Goal: Task Accomplishment & Management: Manage account settings

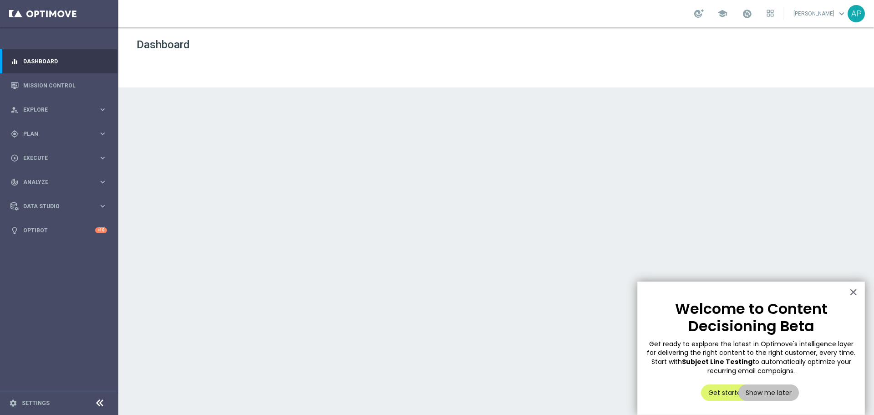
click at [854, 293] on button "×" at bounding box center [853, 292] width 9 height 15
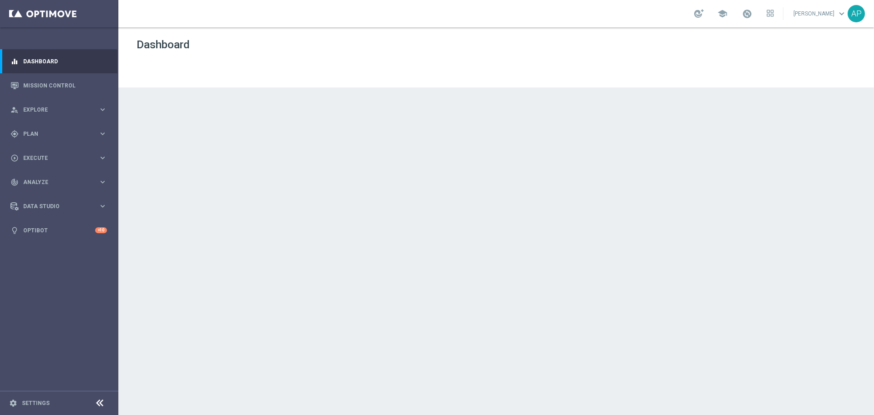
click at [42, 147] on div "play_circle_outline Execute keyboard_arrow_right" at bounding box center [58, 158] width 117 height 24
click at [42, 127] on div "gps_fixed Plan keyboard_arrow_right" at bounding box center [58, 134] width 117 height 24
click at [40, 146] on div "Target Groups" at bounding box center [71, 153] width 94 height 14
click at [40, 149] on link "Target Groups" at bounding box center [59, 152] width 71 height 7
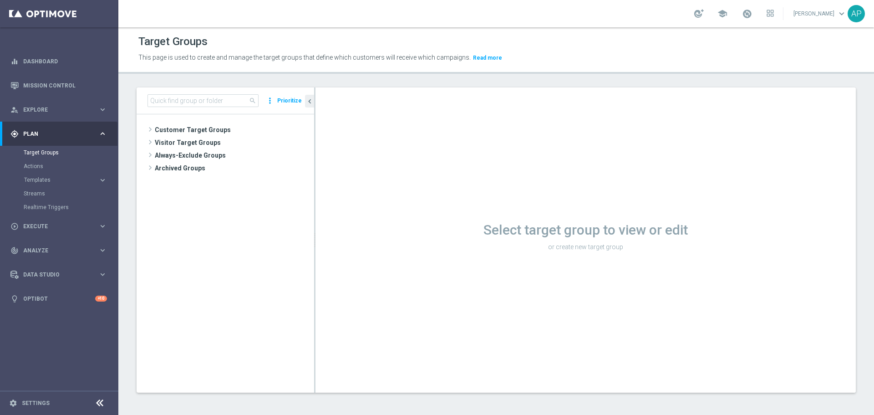
click at [193, 142] on span "Visitor Target Groups" at bounding box center [234, 142] width 159 height 13
click at [178, 127] on span "Customer Target Groups" at bounding box center [234, 129] width 159 height 13
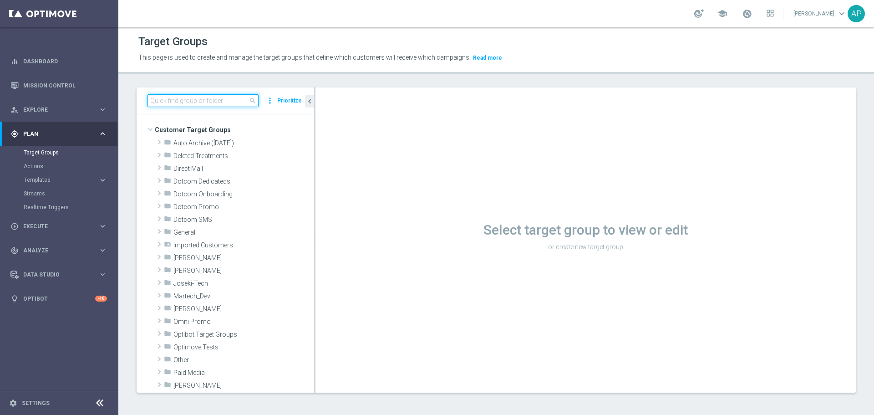
click at [209, 102] on input at bounding box center [203, 100] width 111 height 13
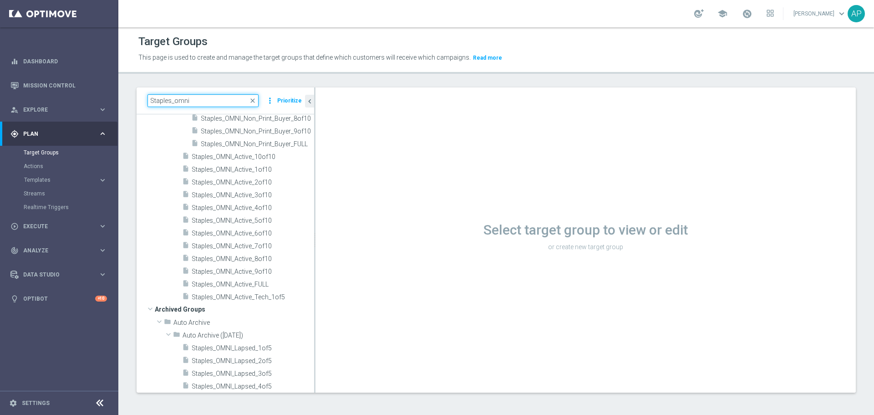
scroll to position [364, 0]
type input "Staples_omni"
click at [239, 285] on span "Staples_OMNI_Active_FULL" at bounding box center [253, 284] width 123 height 8
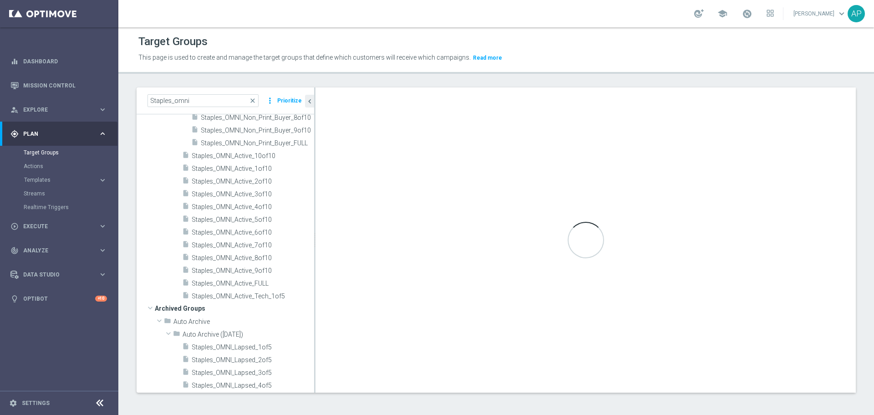
click at [0, 0] on icon "content_copy" at bounding box center [0, 0] width 0 height 0
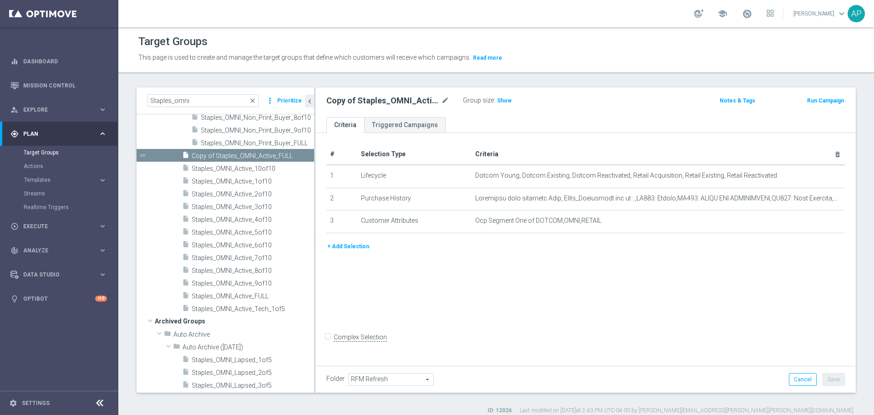
scroll to position [358, 0]
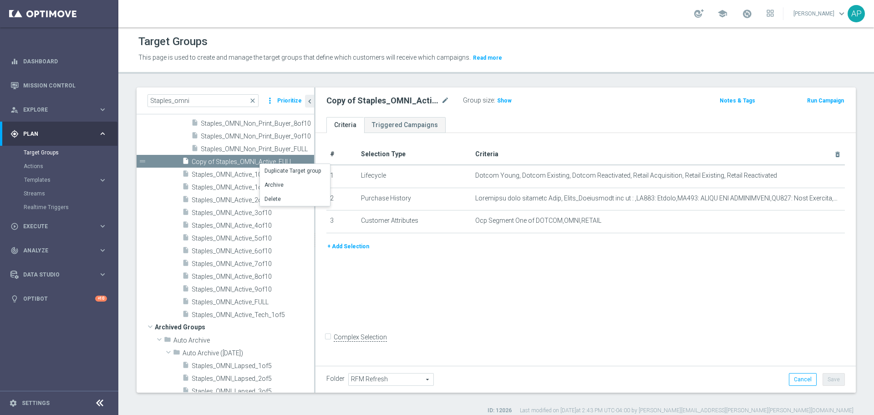
click at [444, 98] on icon "mode_edit" at bounding box center [445, 100] width 8 height 11
click at [353, 102] on input "Copy of Staples_OMNI_Active_FULL" at bounding box center [388, 101] width 123 height 13
click at [350, 100] on input "Copy of Staples_OMNI_Active_FULL" at bounding box center [388, 101] width 123 height 13
drag, startPoint x: 351, startPoint y: 100, endPoint x: 324, endPoint y: 99, distance: 26.9
click at [324, 99] on div "Copy of Staples_OMNI_Active_FULL" at bounding box center [388, 101] width 137 height 13
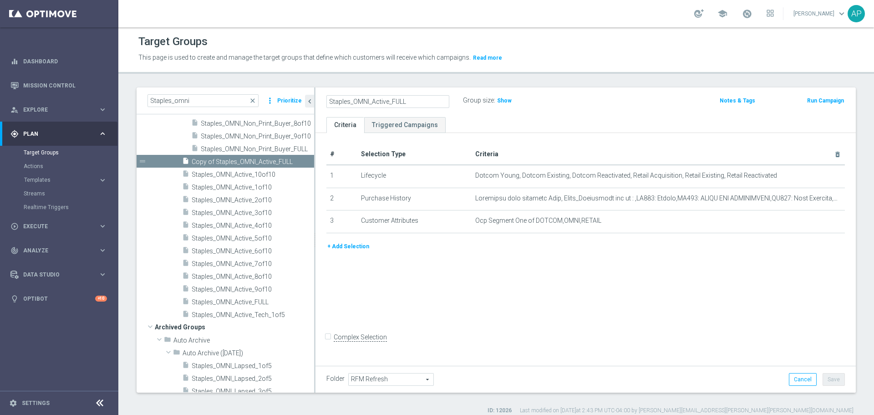
drag, startPoint x: 374, startPoint y: 102, endPoint x: 425, endPoint y: 102, distance: 51.0
click at [425, 102] on input "Staples_OMNI_Active_FULL" at bounding box center [388, 101] width 123 height 13
type input "Staples_OMNI_HP_Printers"
click at [496, 204] on td "mode_edit delete_forever" at bounding box center [658, 199] width 373 height 23
click at [0, 0] on icon "mode_edit" at bounding box center [0, 0] width 0 height 0
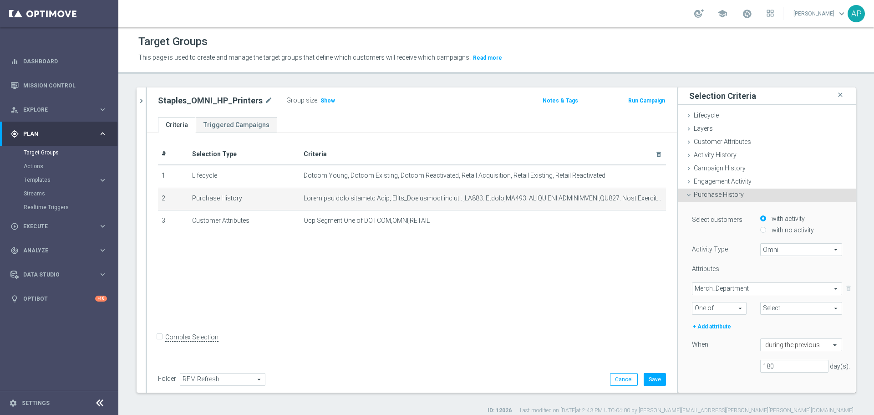
type input "Selected 89 of 91"
click at [759, 289] on span "Merch_Department" at bounding box center [767, 289] width 149 height 12
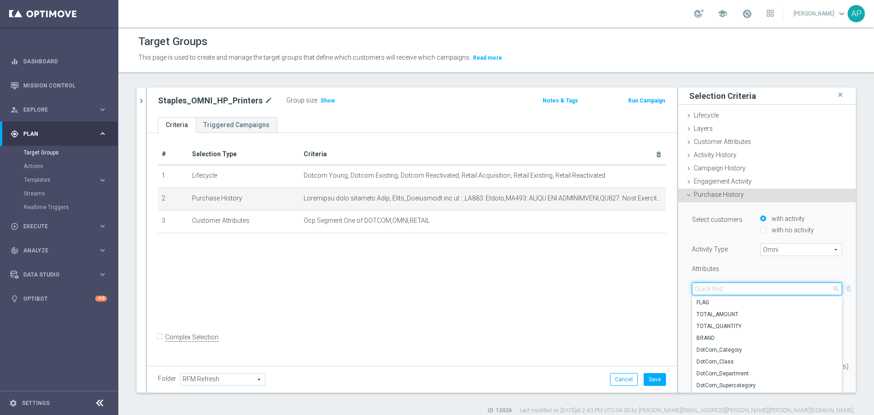
click at [736, 289] on input "search" at bounding box center [767, 288] width 150 height 13
click at [723, 271] on div "Attributes" at bounding box center [719, 270] width 68 height 10
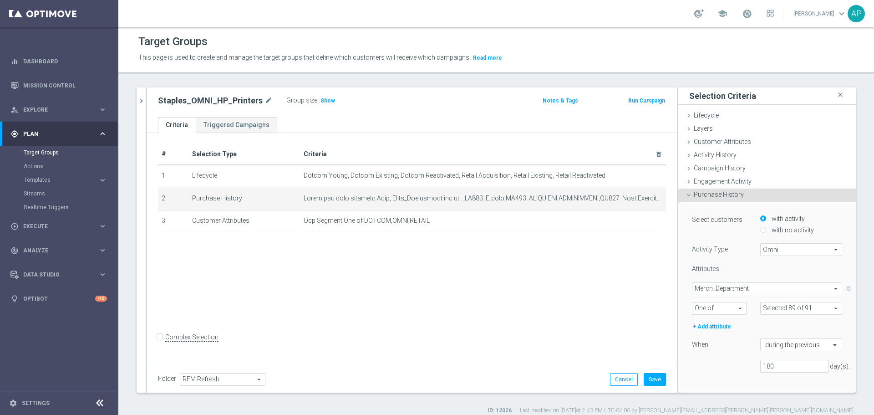
click at [784, 303] on span at bounding box center [801, 308] width 81 height 12
click at [774, 302] on input "search" at bounding box center [802, 308] width 82 height 13
type input "printer"
click at [773, 342] on span "(All Search Results)" at bounding box center [798, 342] width 50 height 7
click at [770, 342] on input "(All Search Results)" at bounding box center [770, 342] width 6 height 6
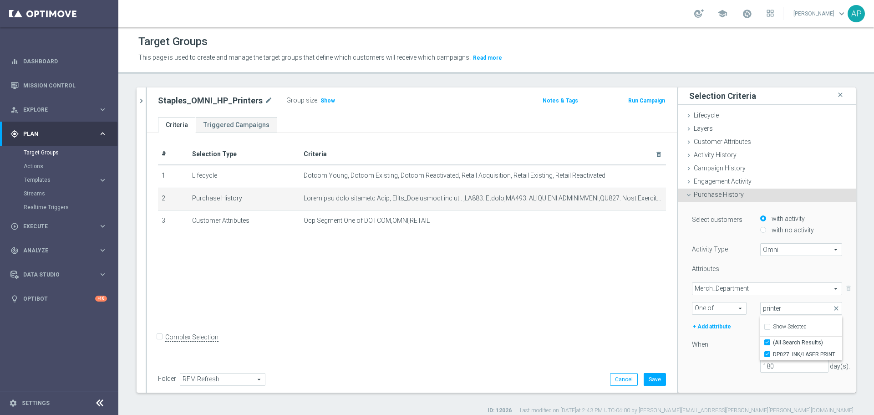
click at [773, 341] on span "(All Search Results)" at bounding box center [798, 342] width 50 height 7
click at [770, 341] on input "(All Search Results)" at bounding box center [770, 342] width 6 height 6
checkbox input "false"
click at [773, 325] on span "Show Selected" at bounding box center [790, 326] width 34 height 6
click at [768, 325] on input "Show Selected" at bounding box center [767, 328] width 6 height 6
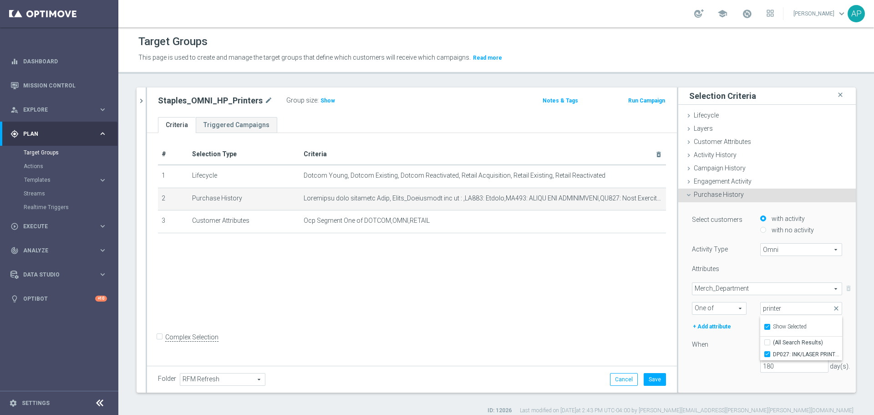
click at [773, 325] on span "Show Selected" at bounding box center [790, 326] width 34 height 6
click at [768, 325] on input "Show Selected" at bounding box center [767, 328] width 6 height 6
checkbox input "false"
click at [761, 351] on div "DP027: INK/LASER PRINTER CARTRDG" at bounding box center [802, 354] width 82 height 12
click at [743, 354] on div "Select customers with activity with no activity Activity Type Omni Omni arrow_d…" at bounding box center [767, 297] width 150 height 166
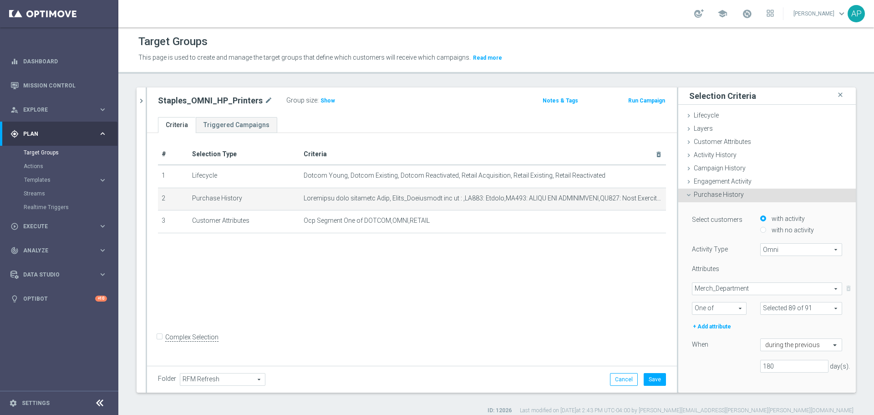
click at [783, 312] on span at bounding box center [801, 308] width 81 height 12
click at [784, 307] on input "search" at bounding box center [802, 308] width 82 height 13
click at [773, 330] on label "Show Selected" at bounding box center [790, 327] width 34 height 8
click at [769, 330] on input "Show Selected" at bounding box center [767, 328] width 6 height 6
checkbox input "true"
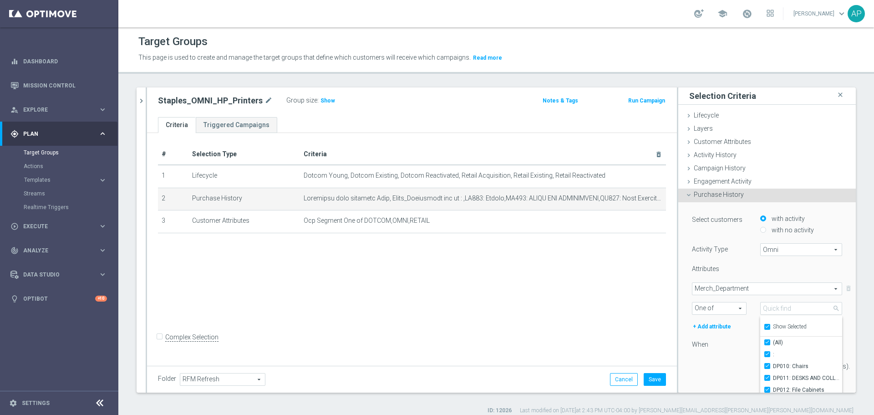
checkbox input "true"
click at [773, 330] on label "Show Selected" at bounding box center [790, 327] width 34 height 8
click at [769, 330] on input "Show Selected" at bounding box center [767, 328] width 6 height 6
checkbox input "false"
click at [768, 335] on ul "Show Selected 89 of 91" at bounding box center [802, 326] width 82 height 20
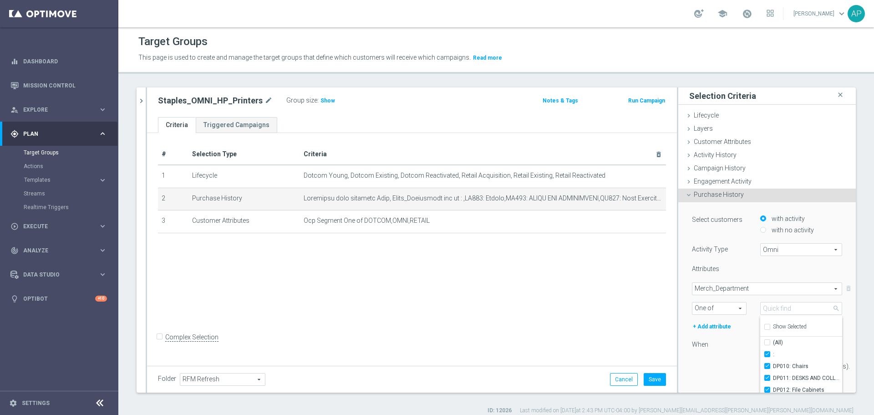
click at [773, 340] on span "(All)" at bounding box center [778, 342] width 10 height 7
click at [767, 340] on input "(All)" at bounding box center [770, 342] width 6 height 6
checkbox input "true"
type input "Selected 91 of 91"
click at [773, 341] on span "(All)" at bounding box center [778, 342] width 10 height 7
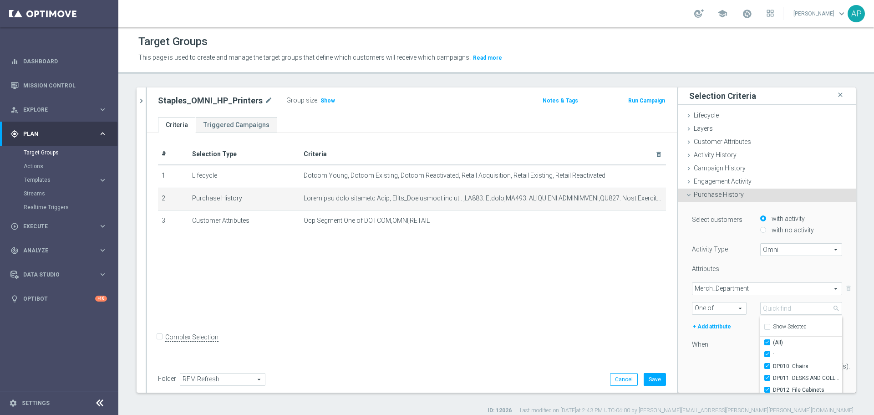
click at [767, 341] on input "(All)" at bounding box center [770, 342] width 6 height 6
checkbox input "false"
type input "Select"
checkbox input "false"
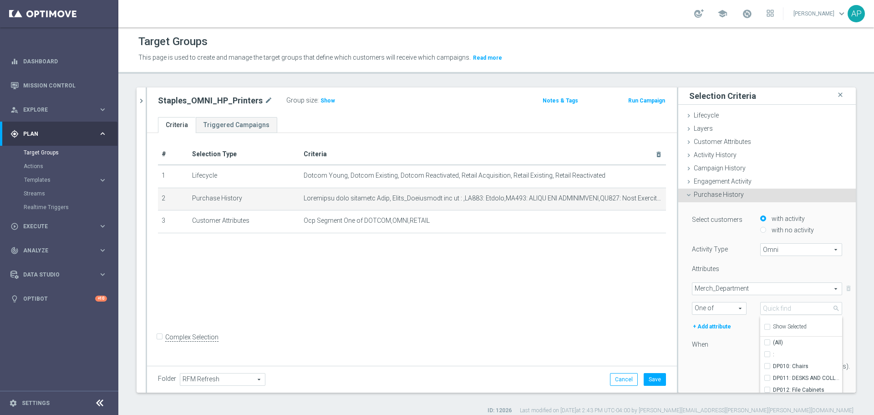
checkbox input "false"
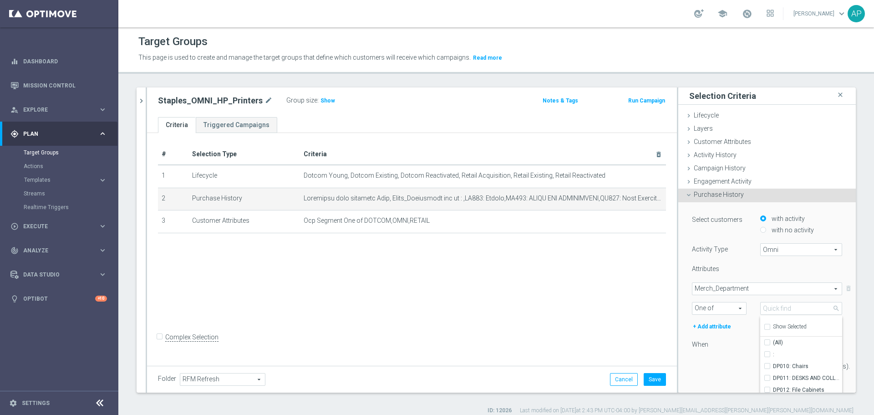
checkbox input "false"
click at [775, 311] on input "search" at bounding box center [802, 308] width 82 height 13
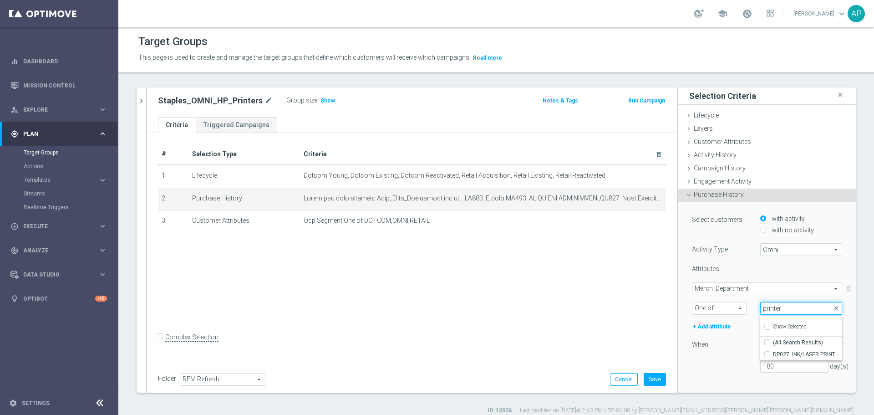
type input "printer"
click at [791, 352] on span "DP027: INK/LASER PRINTER CARTRDG" at bounding box center [807, 354] width 69 height 7
click at [773, 352] on input "DP027: INK/LASER PRINTER CARTRDG" at bounding box center [770, 354] width 6 height 6
checkbox input "true"
type input "DP027: INK/LASER PRINTER CARTRDG"
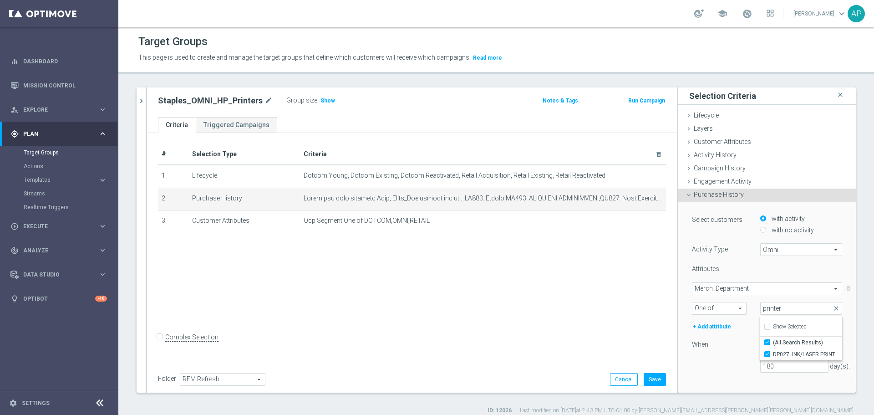
checkbox input "true"
click at [711, 287] on span "Merch_Department" at bounding box center [767, 289] width 149 height 12
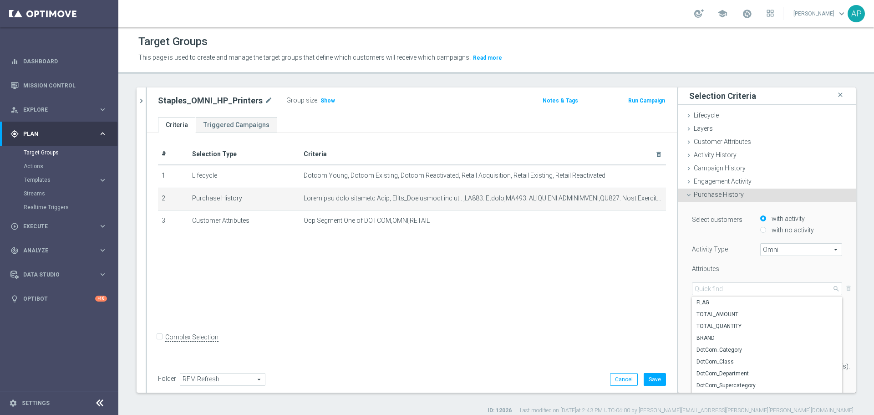
click at [729, 347] on span "DotCom_Category" at bounding box center [767, 349] width 141 height 7
type input "DotCom_Category"
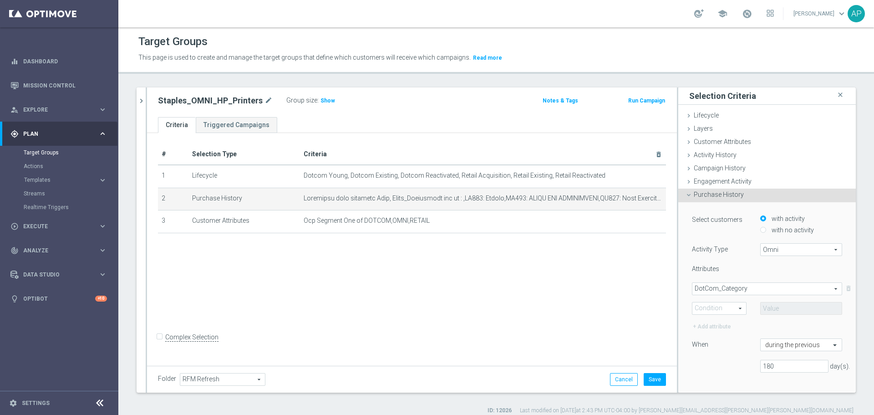
click at [720, 312] on span "One of" at bounding box center [720, 308] width 54 height 12
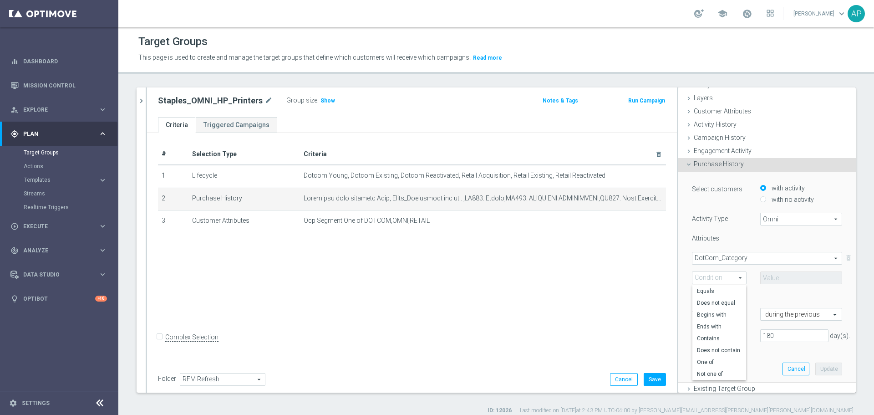
scroll to position [46, 0]
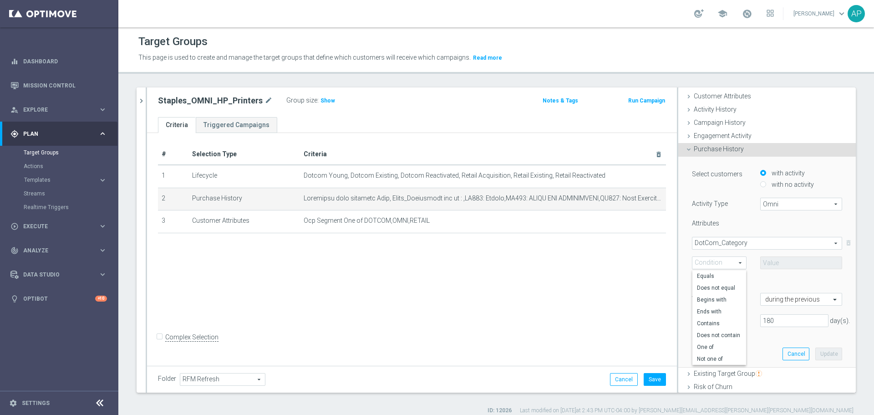
click at [713, 349] on span "One of" at bounding box center [719, 346] width 45 height 7
type input "One of"
click at [769, 258] on span at bounding box center [801, 263] width 81 height 12
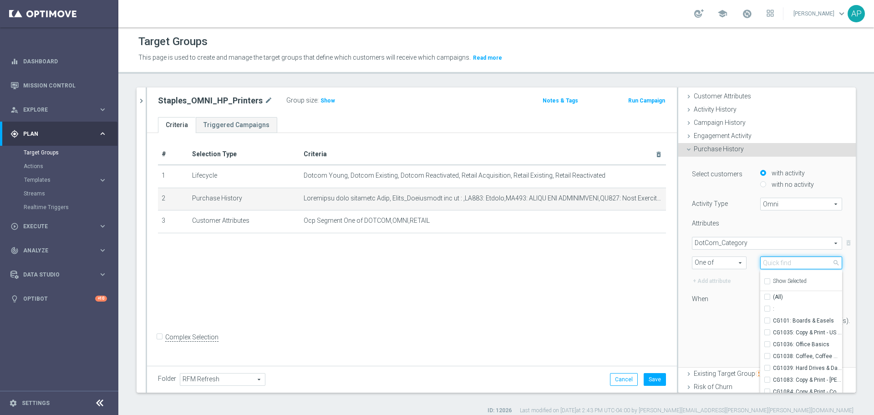
click at [768, 263] on input "search" at bounding box center [802, 262] width 82 height 13
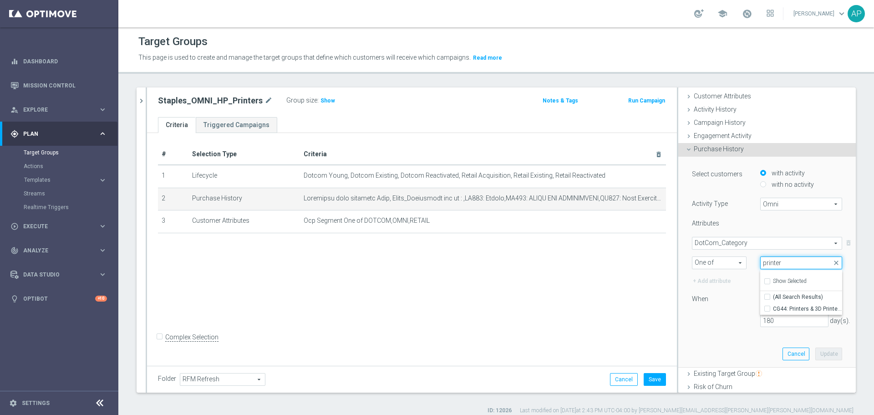
type input "printer"
click at [784, 305] on span "CG44: Printers & 3D Printers" at bounding box center [807, 308] width 69 height 7
click at [773, 306] on input "CG44: Printers & 3D Printers" at bounding box center [770, 309] width 6 height 6
checkbox input "true"
type input "CG44: Printers & 3D Printers"
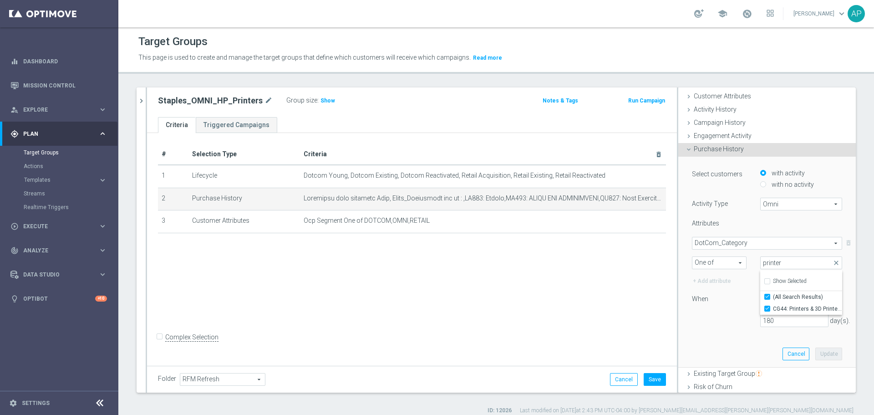
checkbox input "true"
click at [719, 334] on div "Select customers with activity with no activity Activity Type Omni Omni arrow_d…" at bounding box center [767, 262] width 164 height 210
drag, startPoint x: 782, startPoint y: 320, endPoint x: 743, endPoint y: 321, distance: 39.2
click at [743, 321] on div "180 day(s)." at bounding box center [767, 320] width 164 height 13
type input "730"
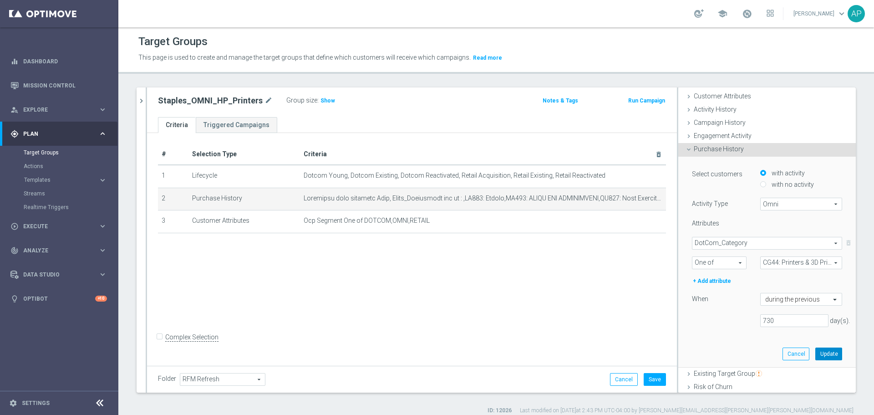
click at [816, 349] on button "Update" at bounding box center [829, 353] width 27 height 13
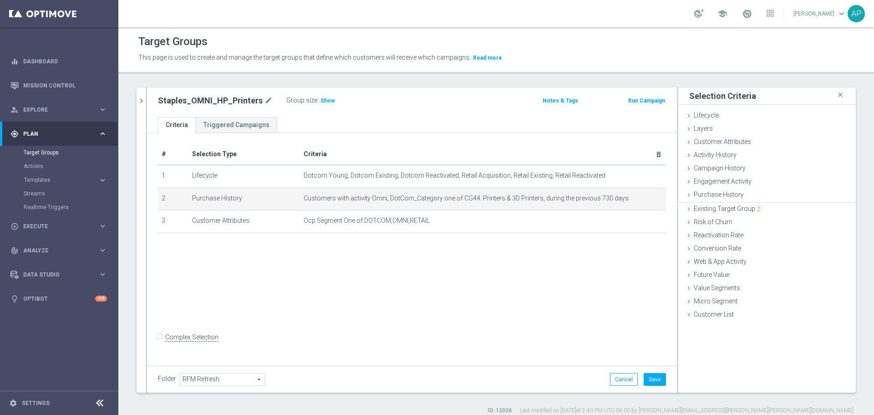
scroll to position [0, 0]
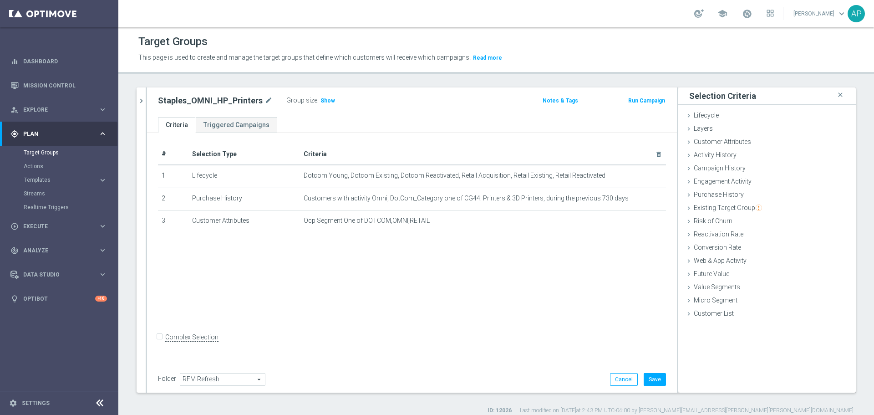
click at [321, 102] on span "Show" at bounding box center [328, 100] width 15 height 6
click at [0, 0] on icon "delete_forever" at bounding box center [0, 0] width 0 height 0
click at [322, 101] on span "Show" at bounding box center [328, 100] width 15 height 6
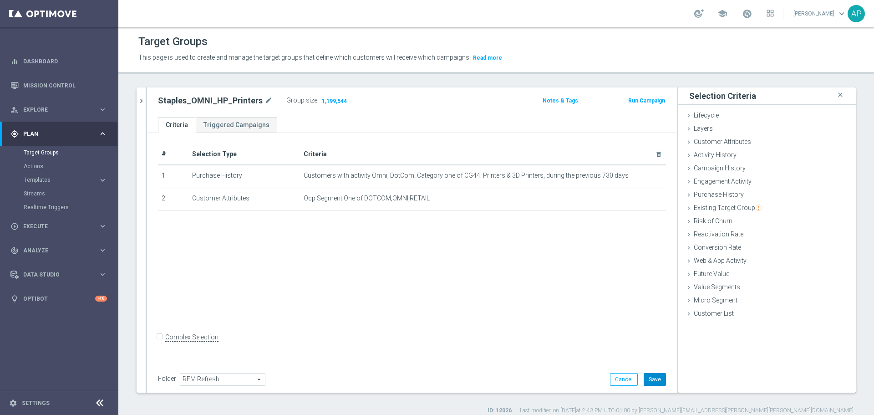
click at [654, 378] on button "Save" at bounding box center [655, 379] width 22 height 13
click at [0, 0] on icon "delete_forever" at bounding box center [0, 0] width 0 height 0
click at [321, 103] on span "Show" at bounding box center [328, 100] width 15 height 6
click at [651, 378] on button "Save" at bounding box center [655, 379] width 22 height 13
click at [344, 97] on div "Group size : 1,199,544" at bounding box center [331, 99] width 91 height 11
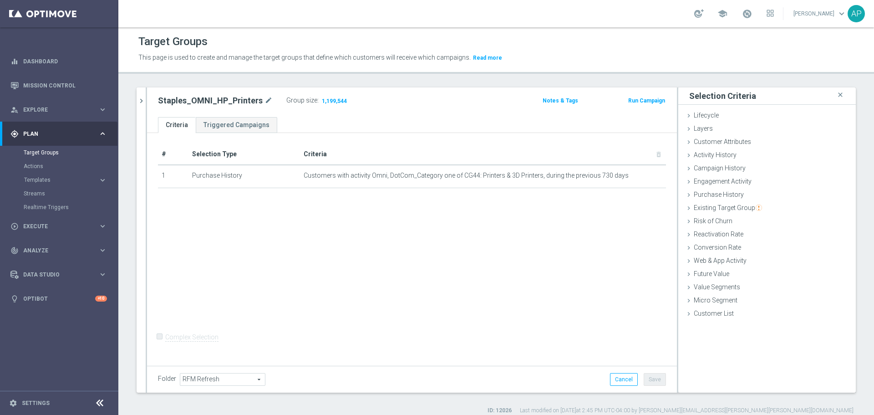
click at [335, 100] on span "1,199,544" at bounding box center [334, 101] width 27 height 9
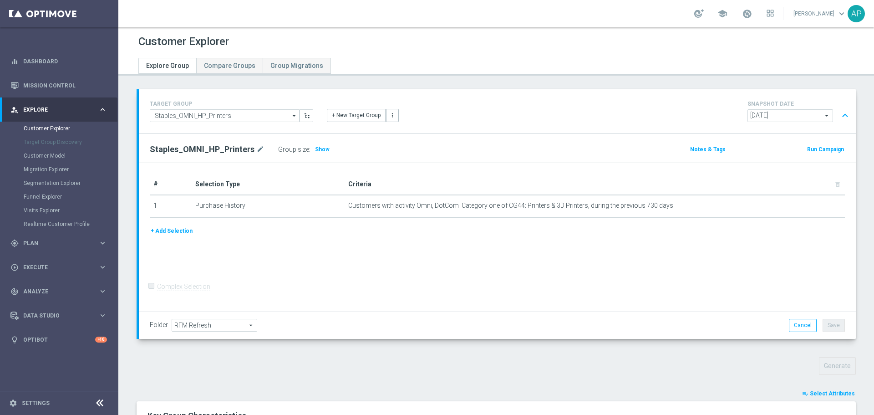
drag, startPoint x: 825, startPoint y: 262, endPoint x: 816, endPoint y: 251, distance: 14.2
click at [825, 388] on button "playlist_add_check Select Attributes" at bounding box center [829, 393] width 55 height 10
click at [0, 0] on div at bounding box center [0, 0] width 0 height 0
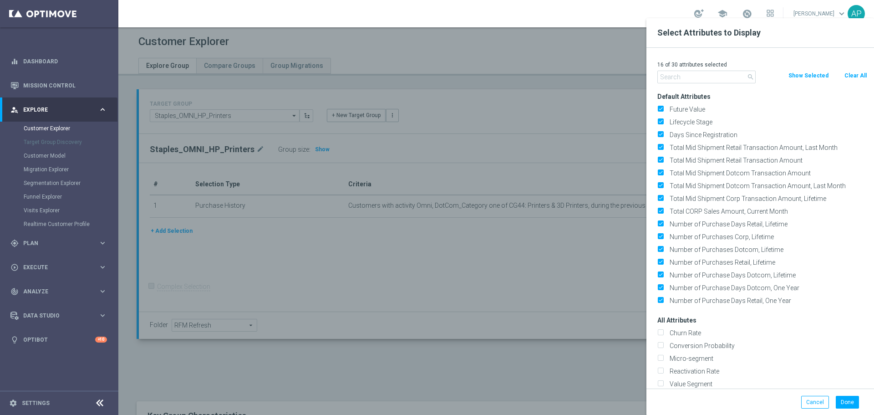
scroll to position [137, 0]
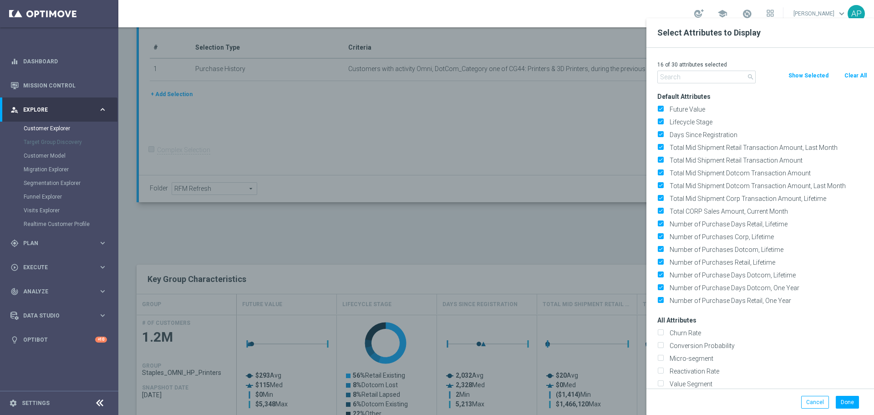
click at [853, 78] on button "Clear All" at bounding box center [856, 76] width 24 height 10
click at [852, 75] on button "Clear All" at bounding box center [856, 76] width 24 height 10
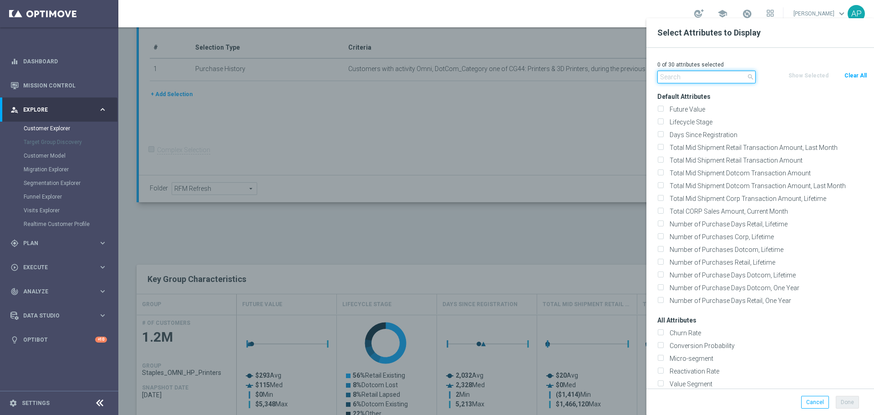
click at [712, 76] on input "text" at bounding box center [707, 77] width 98 height 13
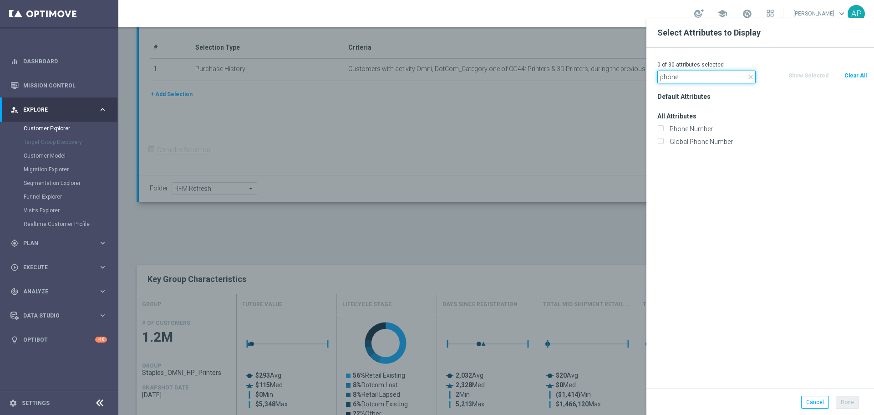
type input "phone"
click at [679, 126] on label "Phone Number" at bounding box center [767, 129] width 201 height 8
click at [664, 127] on input "Phone Number" at bounding box center [661, 130] width 6 height 6
checkbox input "true"
click at [689, 82] on input "phone" at bounding box center [707, 77] width 98 height 13
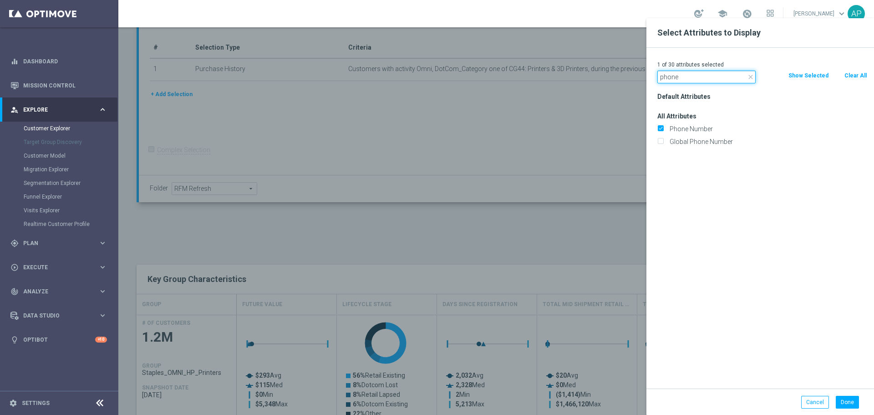
click at [689, 82] on input "phone" at bounding box center [707, 77] width 98 height 13
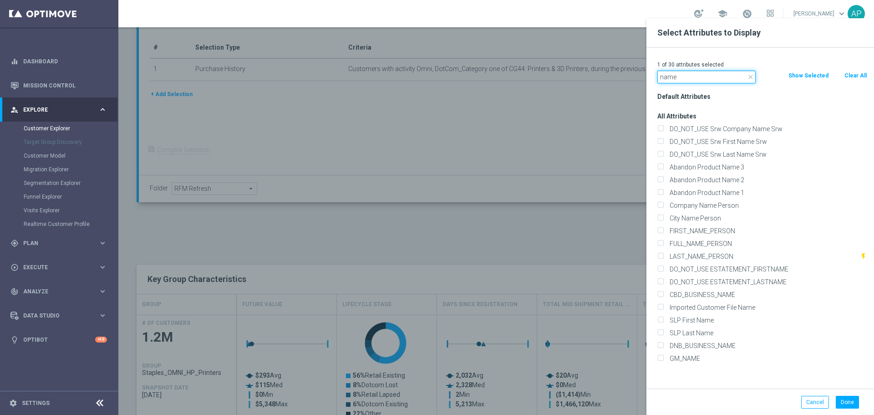
type input "name"
click at [715, 241] on label "FULL_NAME_PERSON" at bounding box center [767, 244] width 201 height 8
click at [664, 242] on input "FULL_NAME_PERSON" at bounding box center [661, 245] width 6 height 6
checkbox input "true"
click at [700, 256] on label "LAST_NAME_PERSON" at bounding box center [764, 256] width 194 height 8
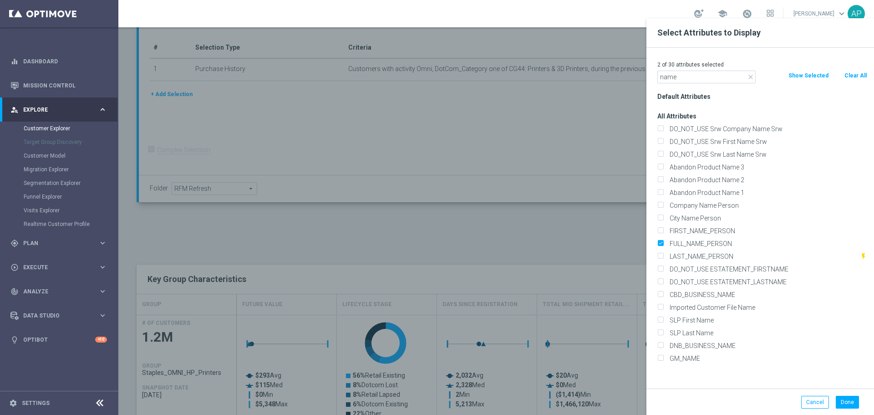
click at [664, 256] on input "LAST_NAME_PERSON" at bounding box center [661, 258] width 6 height 6
checkbox input "true"
drag, startPoint x: 695, startPoint y: 82, endPoint x: 617, endPoint y: 74, distance: 78.7
click at [666, 241] on div "FULL_NAME_PERSON" at bounding box center [763, 244] width 210 height 8
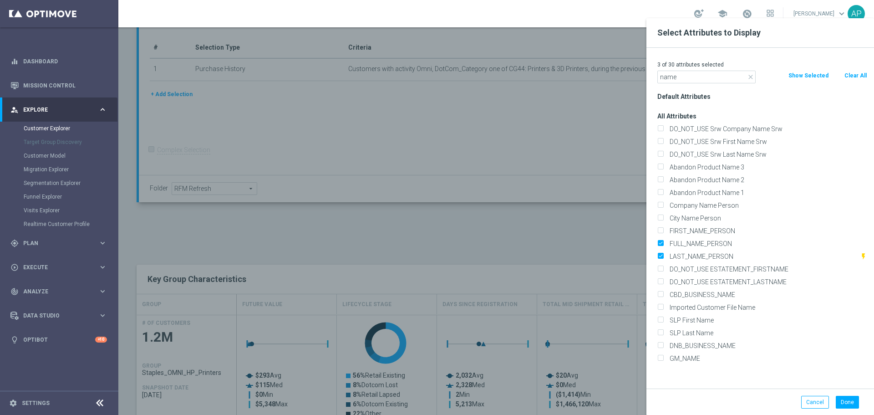
click at [667, 240] on label "FULL_NAME_PERSON" at bounding box center [767, 244] width 201 height 8
click at [661, 242] on input "FULL_NAME_PERSON" at bounding box center [661, 245] width 6 height 6
checkbox input "false"
click at [661, 230] on input "FIRST_NAME_PERSON" at bounding box center [661, 232] width 6 height 6
checkbox input "true"
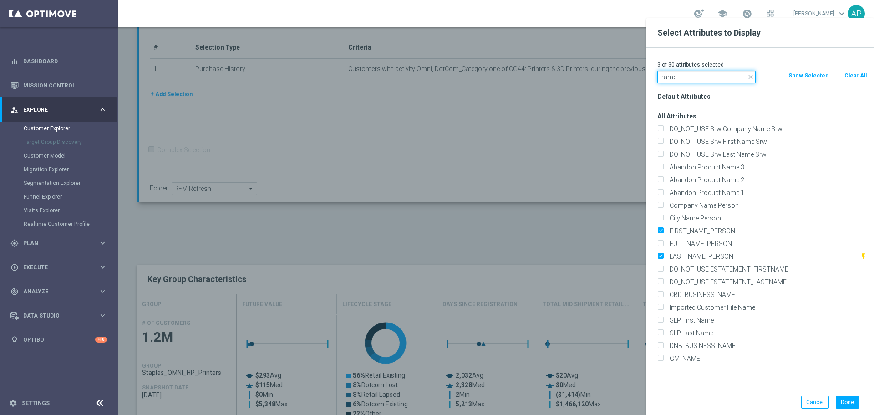
drag, startPoint x: 669, startPoint y: 73, endPoint x: 647, endPoint y: 71, distance: 21.5
click at [647, 71] on div "3 of 30 attributes selected close name Clear All Show Selected Default Attribut…" at bounding box center [761, 218] width 228 height 341
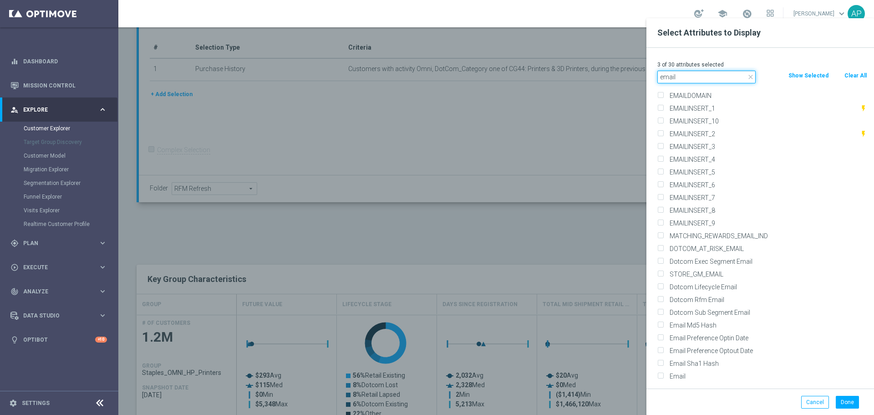
scroll to position [187, 0]
type input "email"
click at [679, 373] on label "Email" at bounding box center [767, 375] width 201 height 8
click at [664, 373] on input "Email" at bounding box center [661, 376] width 6 height 6
checkbox input "true"
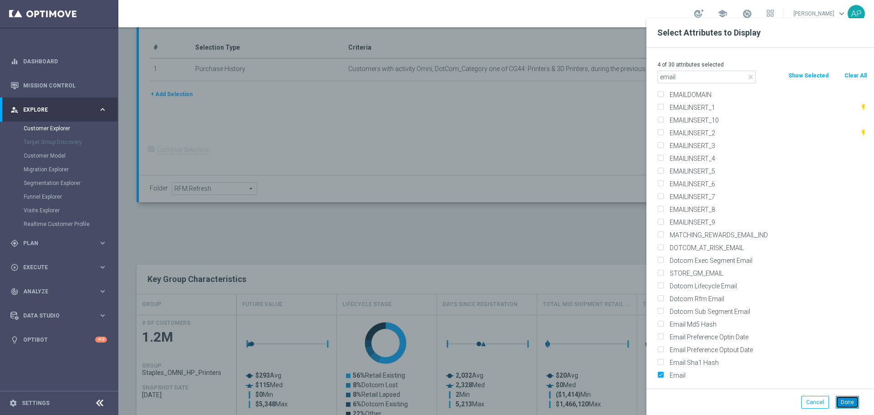
click at [845, 404] on button "Done" at bounding box center [847, 402] width 23 height 13
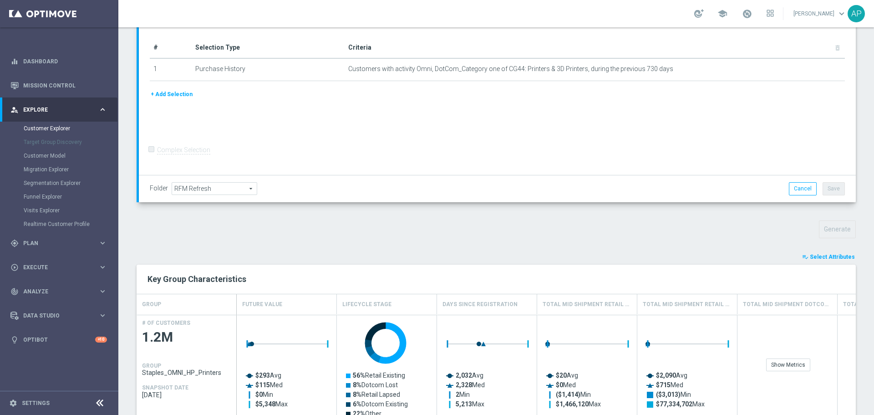
type input "Search"
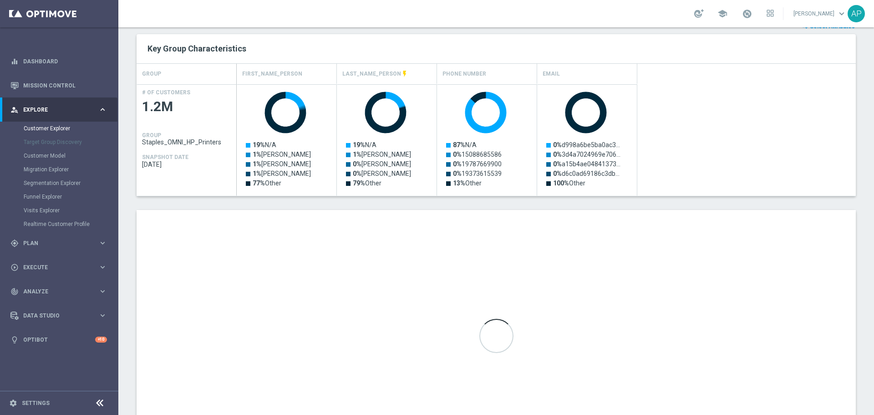
scroll to position [410, 0]
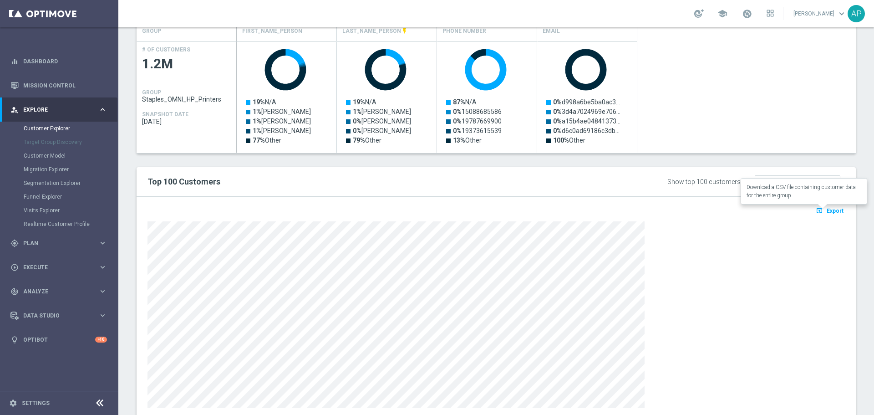
click at [823, 215] on button "open_in_browser Export" at bounding box center [830, 210] width 31 height 12
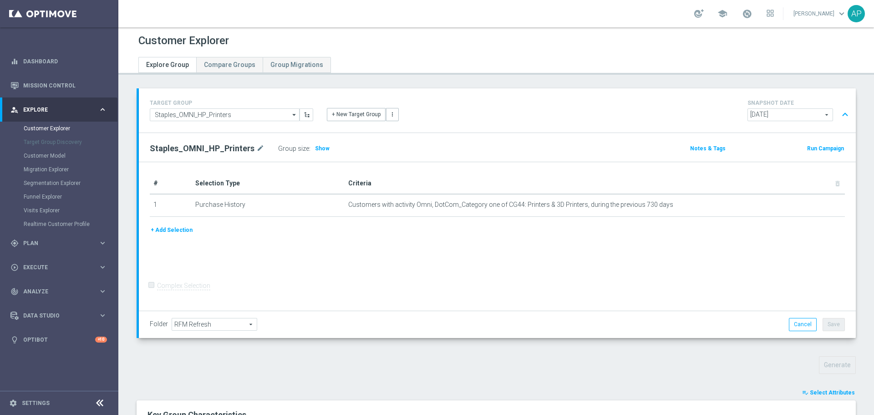
scroll to position [0, 0]
click at [275, 117] on input "Staples_OMNI_HP_Printers" at bounding box center [225, 115] width 150 height 13
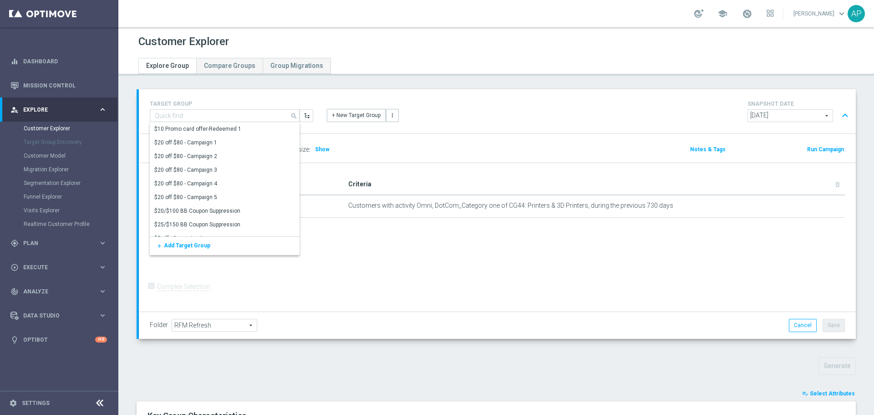
click at [485, 202] on span "Customers with activity Omni, DotCom_Category one of CG44: Printers & 3D Printe…" at bounding box center [510, 206] width 325 height 8
type input "Staples_OMNI_HP_Printers"
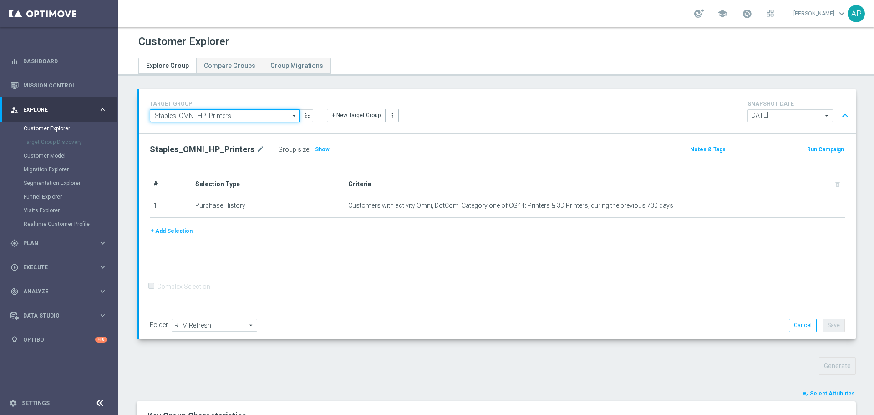
drag, startPoint x: 248, startPoint y: 113, endPoint x: 135, endPoint y: 104, distance: 113.3
